Goal: Communication & Community: Answer question/provide support

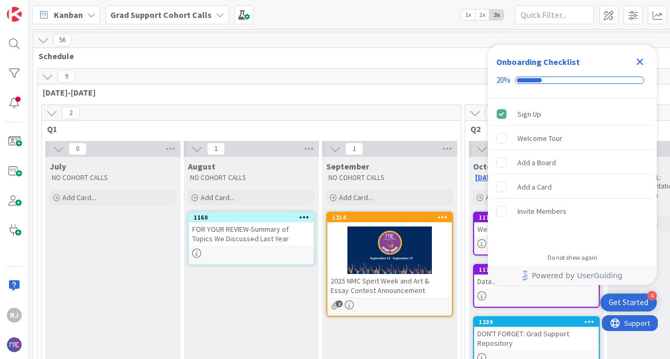
click at [172, 10] on b "Grad Support Cohort Calls" at bounding box center [160, 15] width 101 height 11
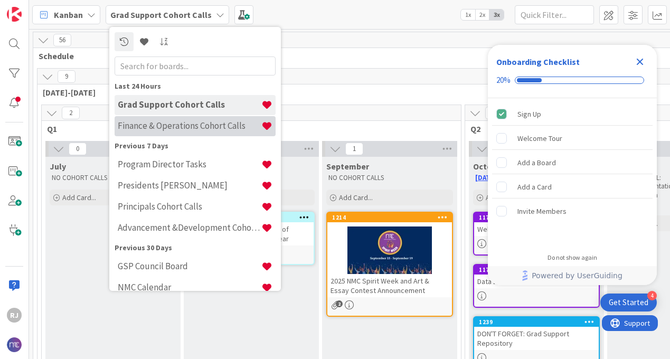
click at [163, 128] on h4 "Finance & Operations Cohort Calls" at bounding box center [190, 125] width 144 height 11
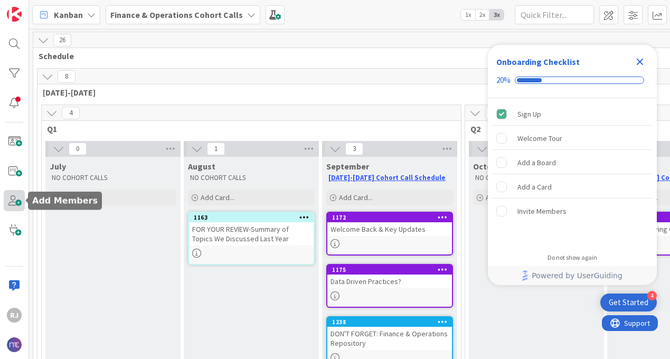
click at [20, 197] on span at bounding box center [14, 200] width 21 height 21
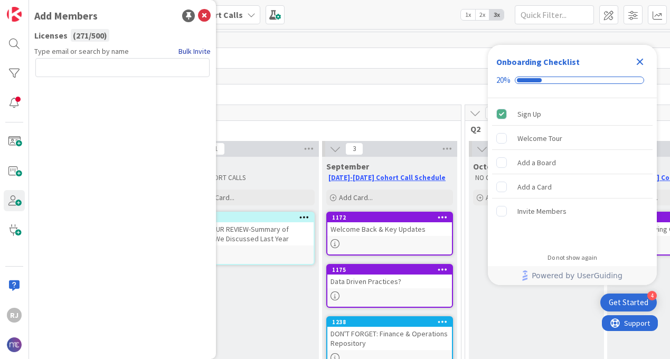
click at [191, 51] on link "Bulk Invite" at bounding box center [195, 51] width 32 height 11
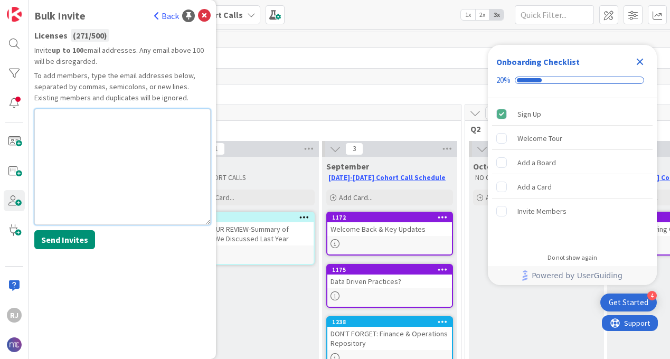
click at [71, 124] on textarea at bounding box center [122, 167] width 176 height 116
paste textarea "[EMAIL_ADDRESS][DOMAIN_NAME]"
type textarea "[EMAIL_ADDRESS][DOMAIN_NAME]"
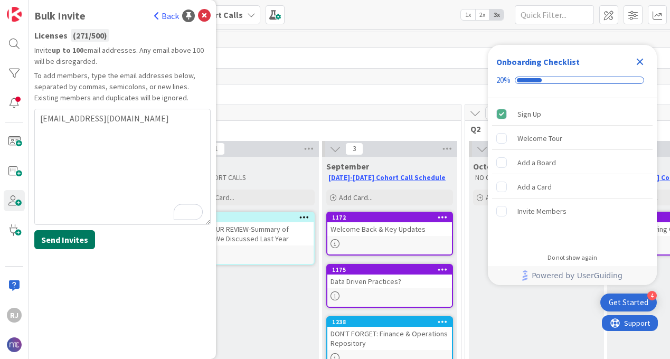
click at [65, 238] on button "Send Invites" at bounding box center [64, 239] width 61 height 19
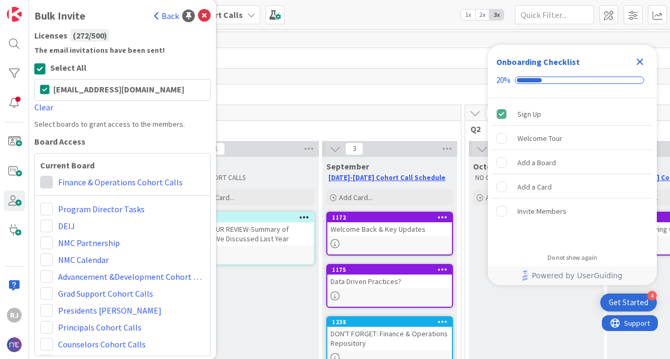
click at [49, 181] on span at bounding box center [46, 182] width 13 height 13
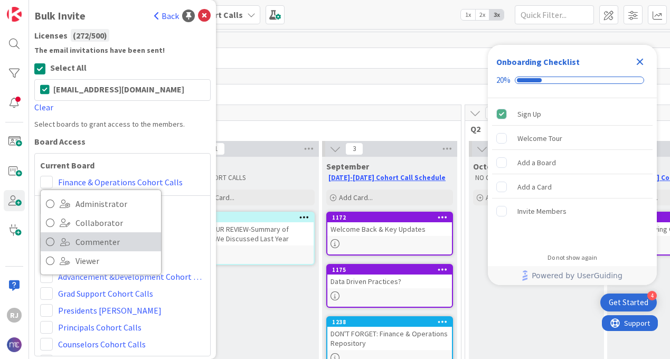
click at [83, 240] on span "Commenter" at bounding box center [116, 242] width 80 height 16
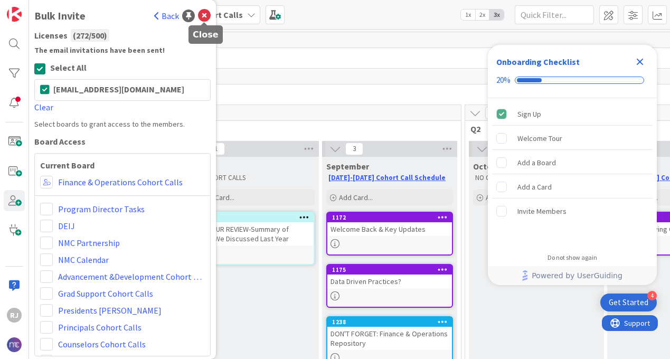
click at [202, 15] on icon at bounding box center [204, 16] width 13 height 13
